Goal: Task Accomplishment & Management: Use online tool/utility

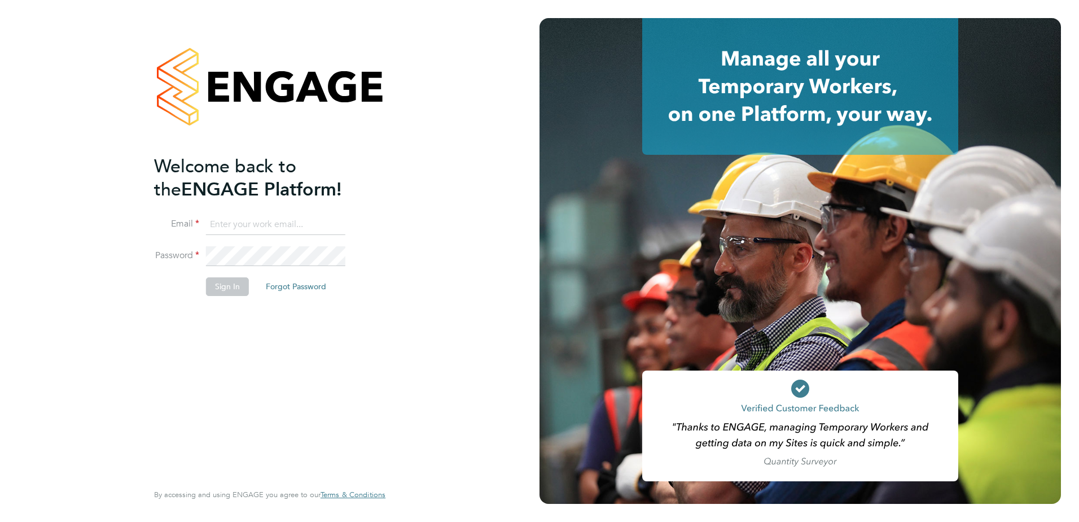
type input "dean.fox@vistry.co.uk"
click at [229, 287] on button "Sign In" at bounding box center [227, 286] width 43 height 18
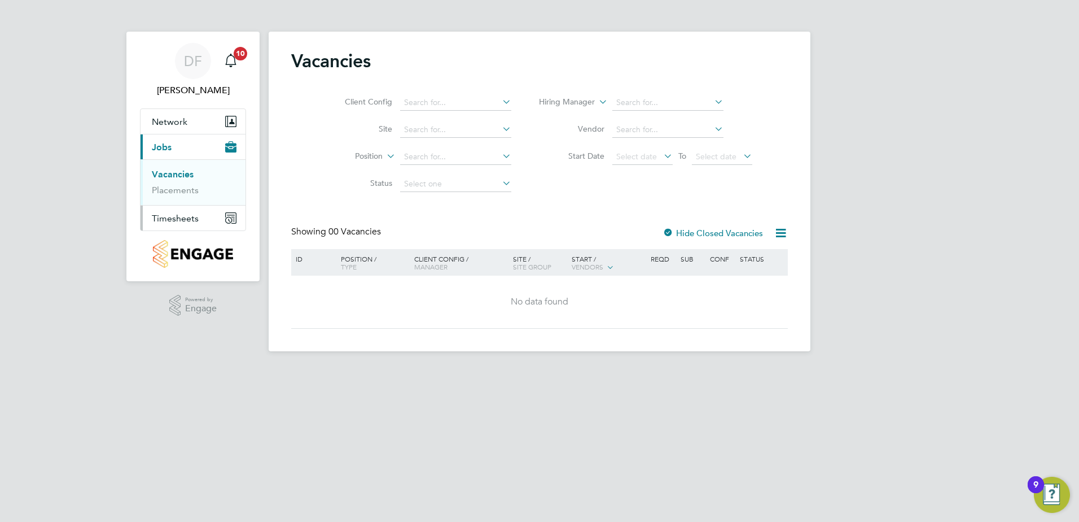
click at [172, 218] on span "Timesheets" at bounding box center [175, 218] width 47 height 11
click at [177, 199] on link "Timesheets" at bounding box center [175, 199] width 47 height 11
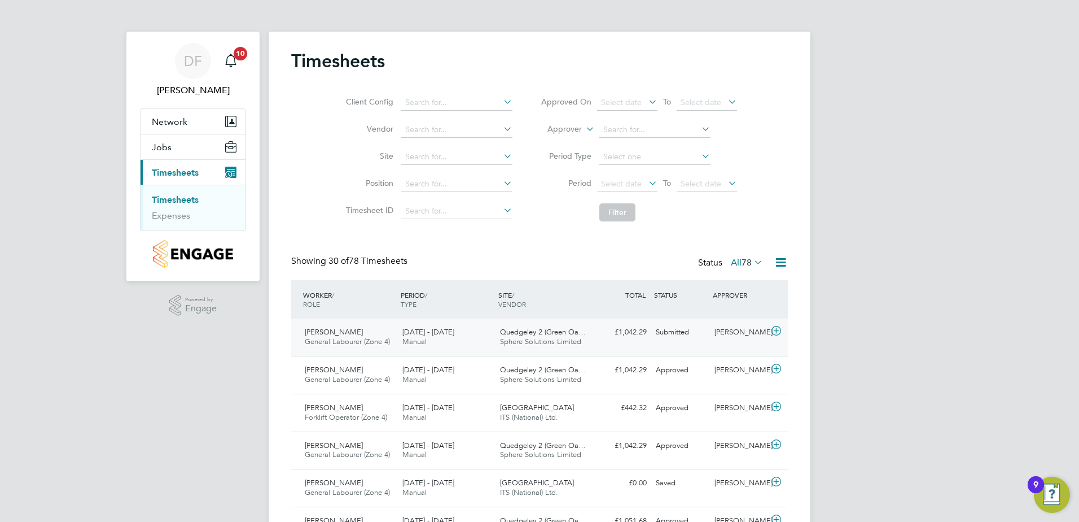
click at [773, 328] on icon at bounding box center [776, 330] width 14 height 9
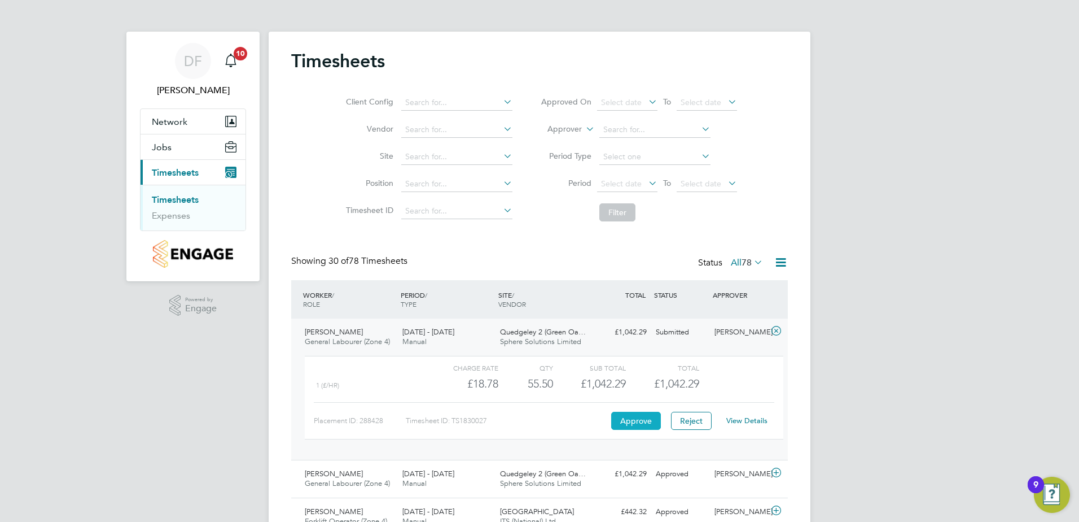
click at [635, 421] on button "Approve" at bounding box center [636, 421] width 50 height 18
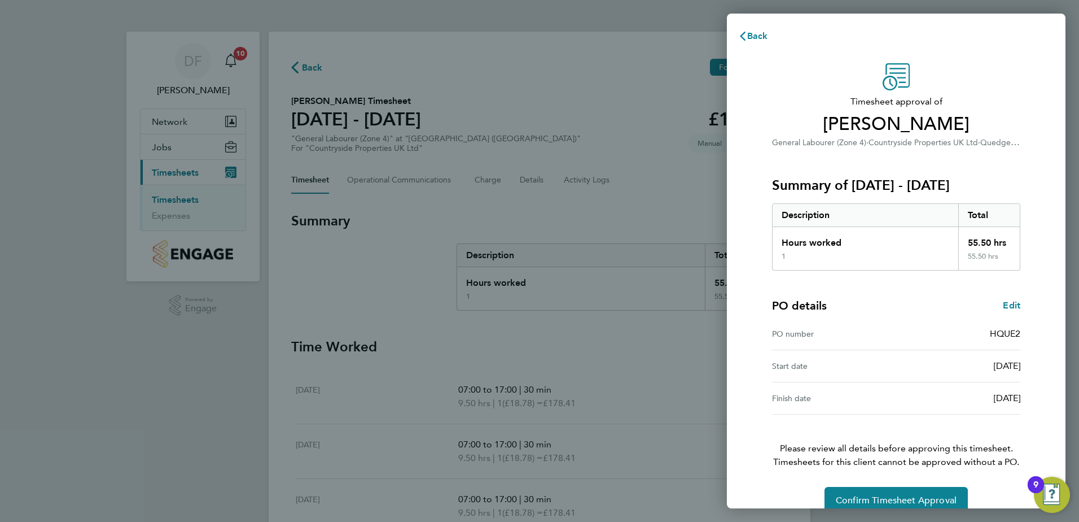
scroll to position [19, 0]
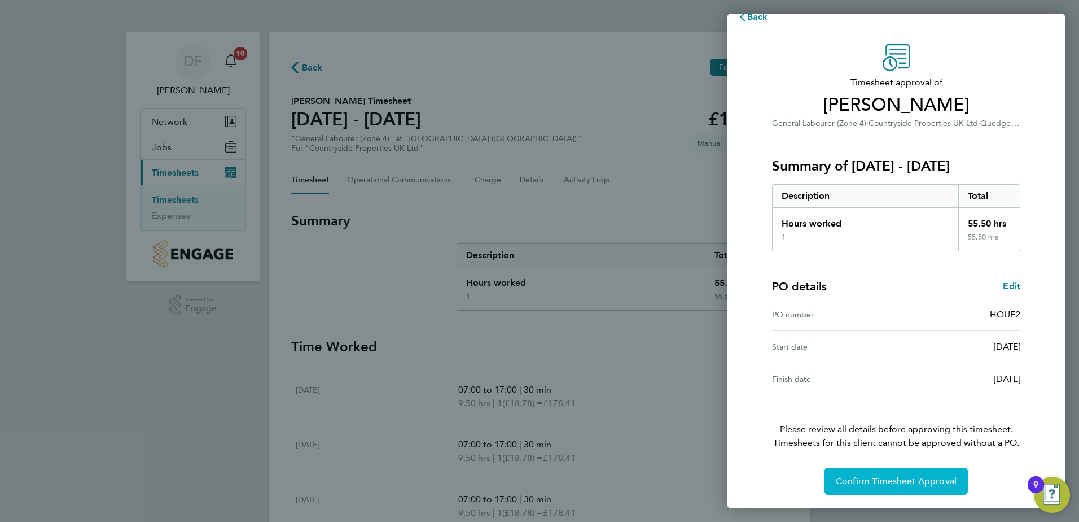
click at [894, 481] on span "Confirm Timesheet Approval" at bounding box center [896, 480] width 121 height 11
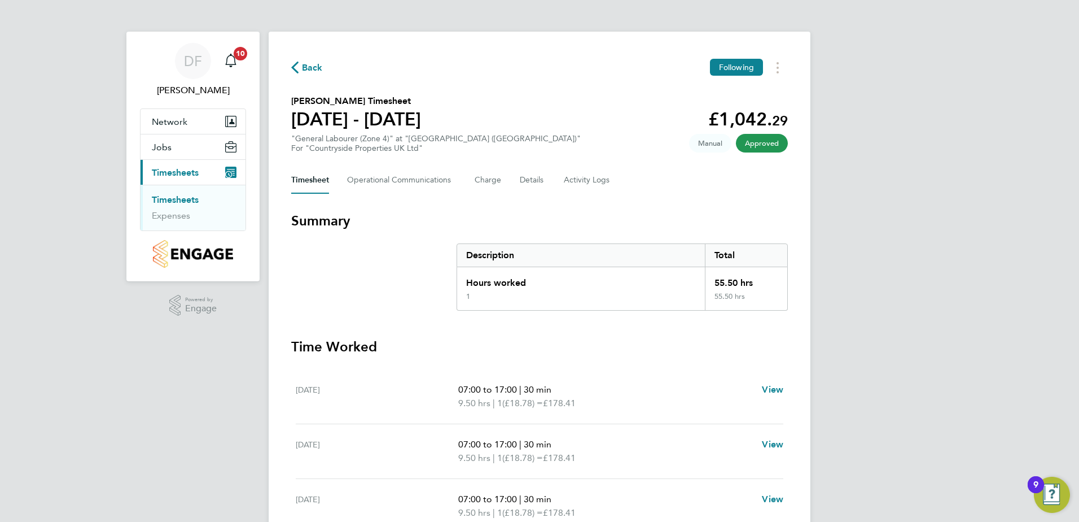
click at [167, 199] on link "Timesheets" at bounding box center [175, 199] width 47 height 11
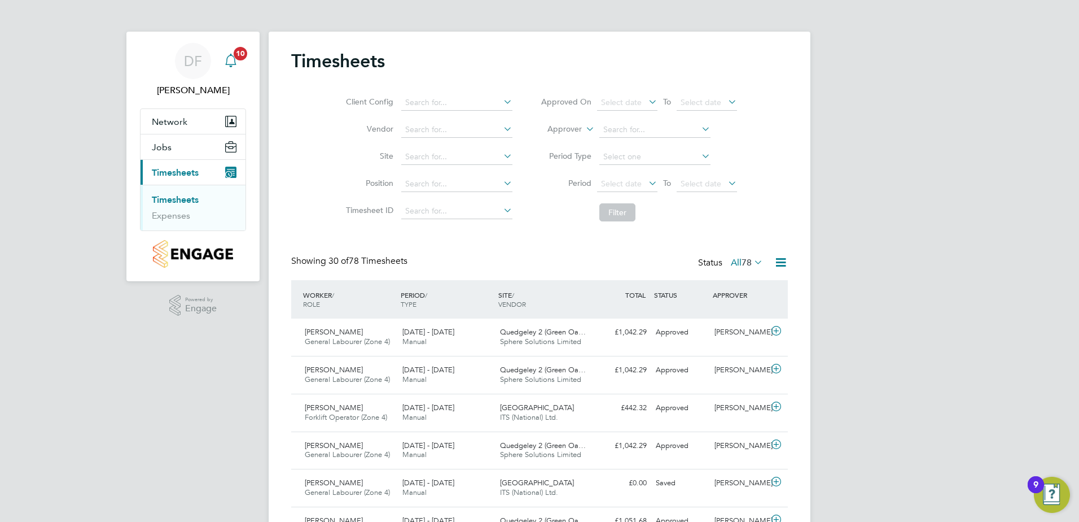
click at [238, 53] on span "10" at bounding box center [241, 54] width 14 height 14
